Goal: Check status: Check status

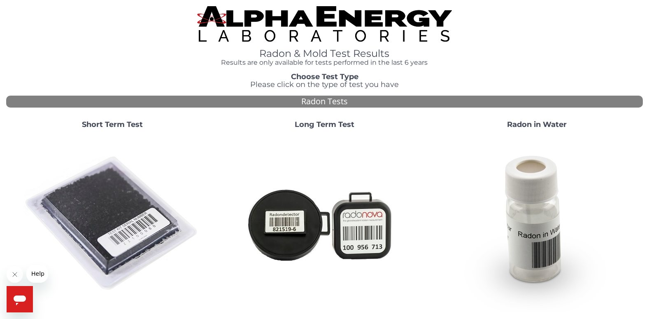
click at [120, 122] on strong "Short Term Test" at bounding box center [112, 124] width 61 height 9
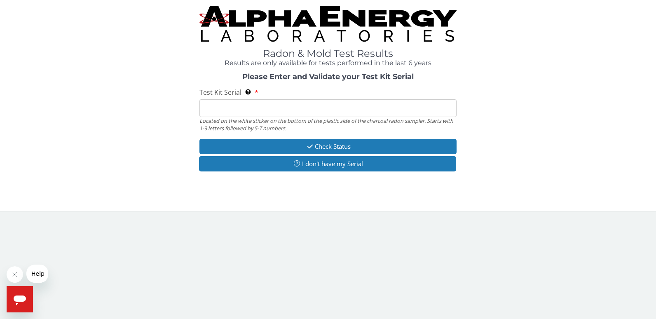
click at [211, 107] on input "Test Kit Serial Located on the white sticker on the bottom of the plastic side …" at bounding box center [327, 108] width 257 height 18
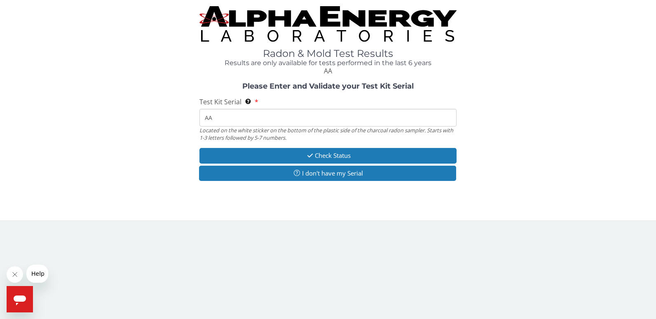
drag, startPoint x: 191, startPoint y: 123, endPoint x: 124, endPoint y: 95, distance: 72.3
click at [124, 95] on div "Please Enter and Validate your Test Kit Serial Test Kit Serial Located on the w…" at bounding box center [327, 132] width 643 height 100
click at [212, 117] on input "AA" at bounding box center [327, 118] width 257 height 18
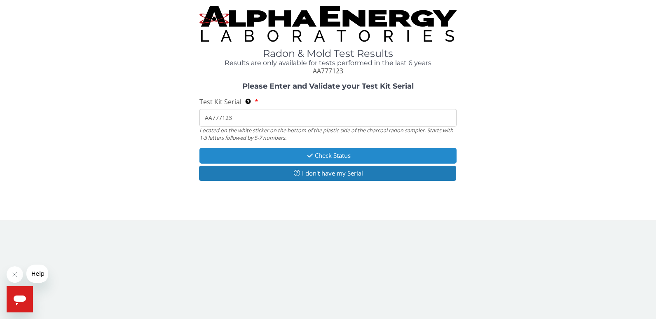
type input "AA777123"
click at [289, 155] on button "Check Status" at bounding box center [327, 155] width 257 height 15
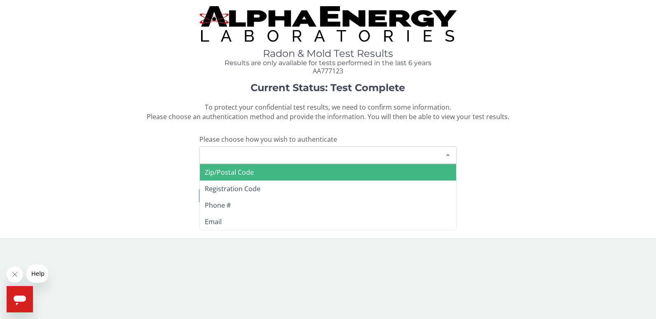
click at [447, 152] on div at bounding box center [447, 155] width 16 height 16
click at [294, 168] on span "Zip/Postal Code" at bounding box center [328, 172] width 257 height 16
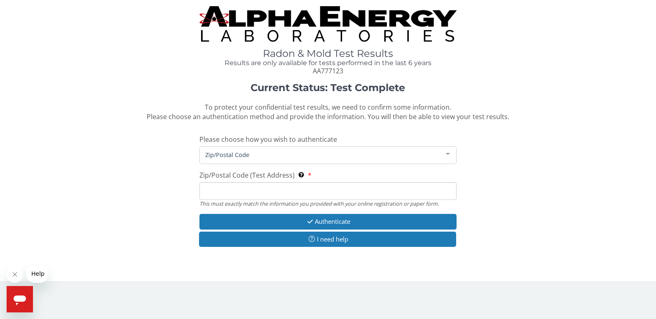
click at [210, 193] on input "Zip/Postal Code (Test Address) This must exactly match the information you prov…" at bounding box center [327, 191] width 257 height 18
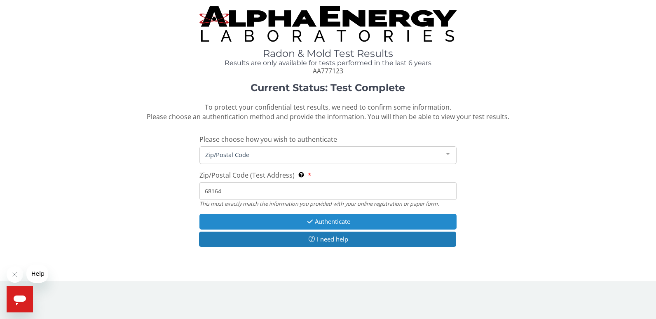
type input "68164"
click at [326, 218] on button "Authenticate" at bounding box center [327, 221] width 257 height 15
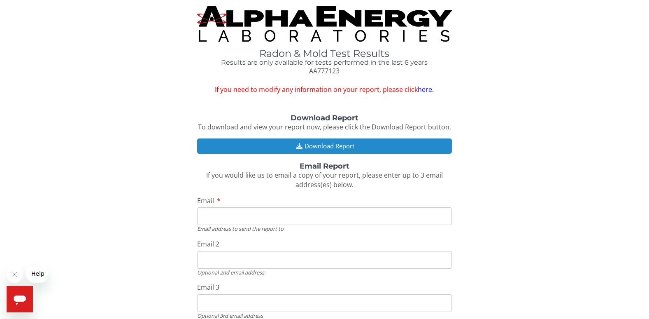
click at [329, 144] on button "Download Report" at bounding box center [324, 145] width 255 height 15
